Goal: Book appointment/travel/reservation

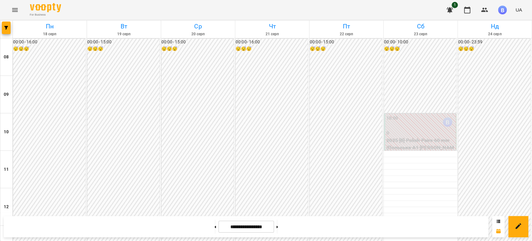
scroll to position [352, 0]
click at [250, 225] on input "**********" at bounding box center [247, 226] width 56 height 12
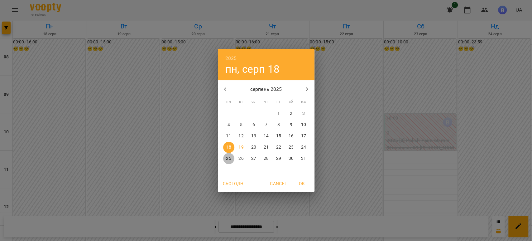
click at [229, 156] on p "25" at bounding box center [228, 158] width 5 height 6
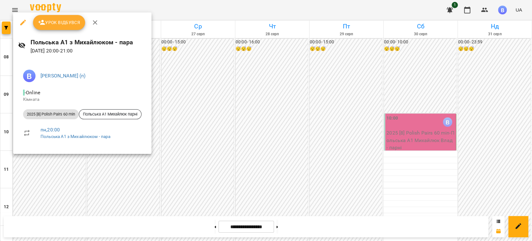
click at [121, 183] on div at bounding box center [266, 120] width 532 height 241
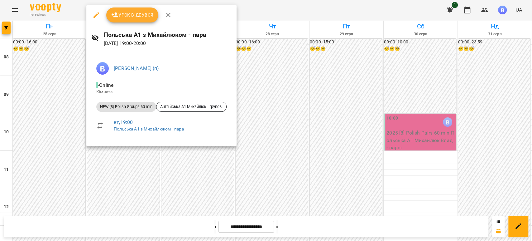
click at [150, 186] on div at bounding box center [266, 120] width 532 height 241
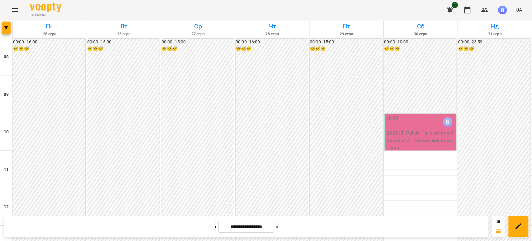
click at [254, 228] on input "**********" at bounding box center [247, 226] width 56 height 12
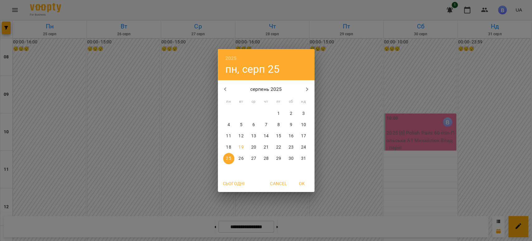
click at [241, 148] on p "19" at bounding box center [241, 147] width 5 height 6
type input "**********"
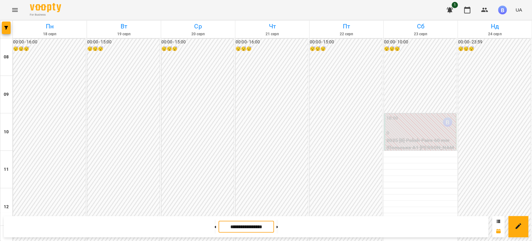
scroll to position [387, 0]
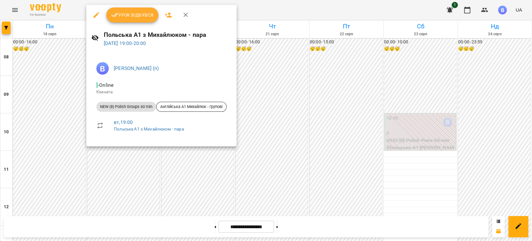
click at [134, 159] on div at bounding box center [266, 120] width 532 height 241
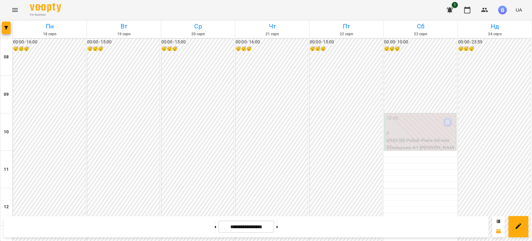
scroll to position [317, 0]
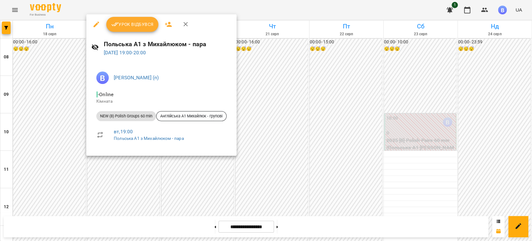
click at [78, 174] on div at bounding box center [266, 120] width 532 height 241
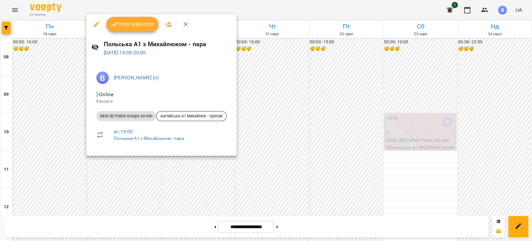
click at [79, 169] on div at bounding box center [266, 120] width 532 height 241
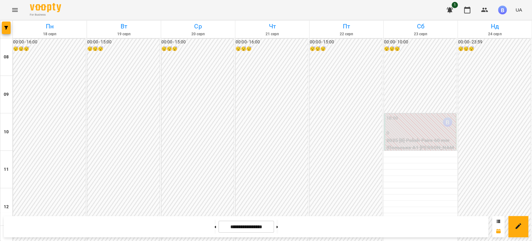
scroll to position [352, 0]
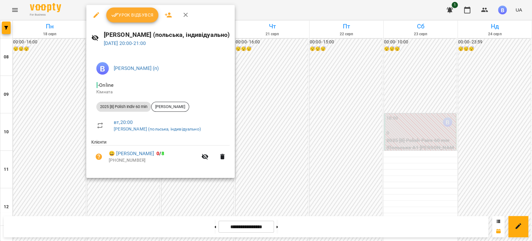
click at [67, 163] on div at bounding box center [266, 120] width 532 height 241
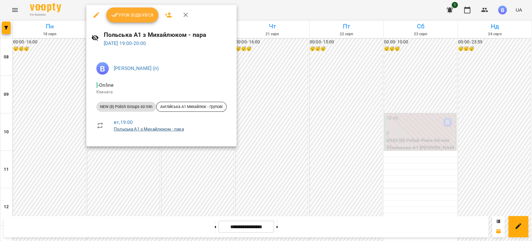
click at [135, 128] on link "Польська А1 з Михайлюком - пара" at bounding box center [149, 128] width 70 height 5
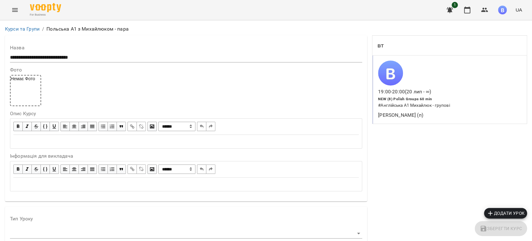
scroll to position [498, 0]
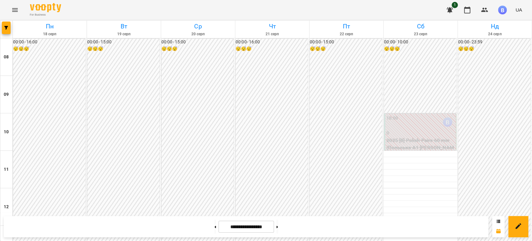
scroll to position [346, 0]
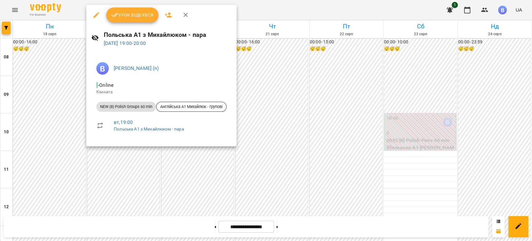
click at [50, 123] on div at bounding box center [266, 120] width 532 height 241
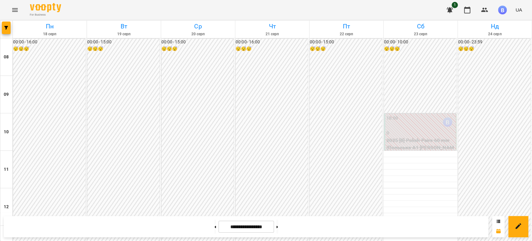
scroll to position [312, 0]
